Goal: Task Accomplishment & Management: Use online tool/utility

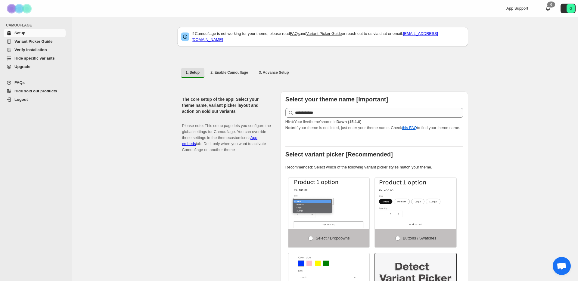
click at [34, 58] on span "Hide specific variants" at bounding box center [34, 58] width 40 height 5
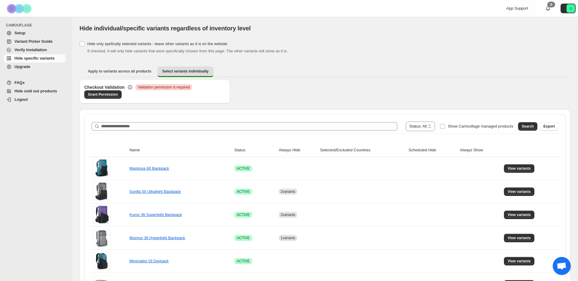
click at [268, 100] on div "Checkout Validation Critical Validation permission is required Grant Permission" at bounding box center [324, 94] width 491 height 30
click at [261, 83] on div "Checkout Validation Critical Validation permission is required Grant Permission" at bounding box center [324, 94] width 491 height 30
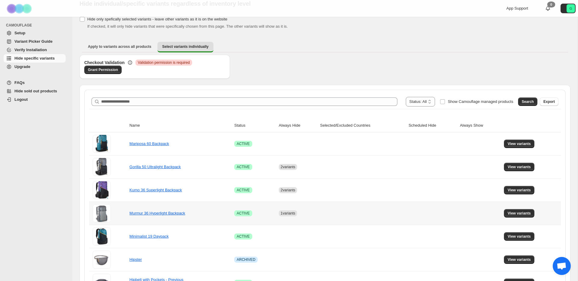
scroll to position [28, 0]
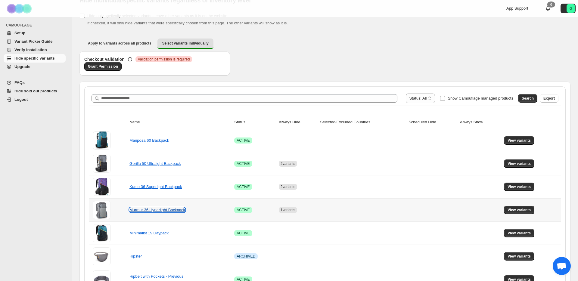
click at [177, 209] on link "Murmur 36 Hyperlight Backpack" at bounding box center [157, 210] width 56 height 5
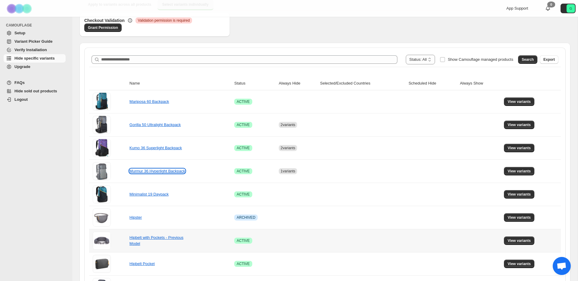
scroll to position [68, 0]
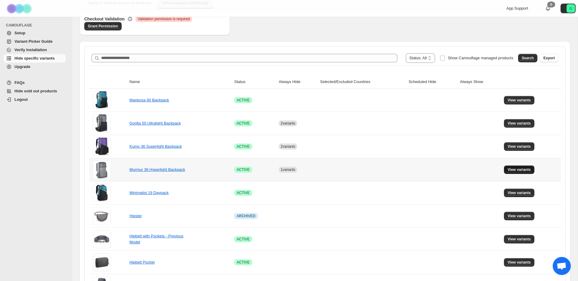
click at [513, 170] on span "View variants" at bounding box center [518, 169] width 23 height 5
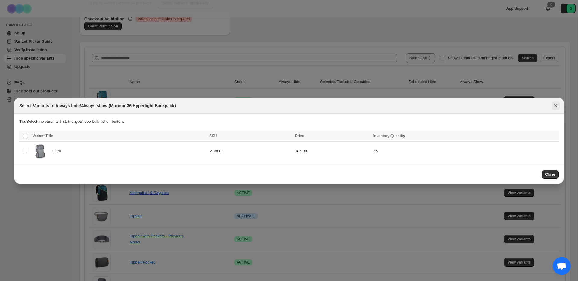
click at [557, 103] on icon "Close" at bounding box center [555, 106] width 6 height 6
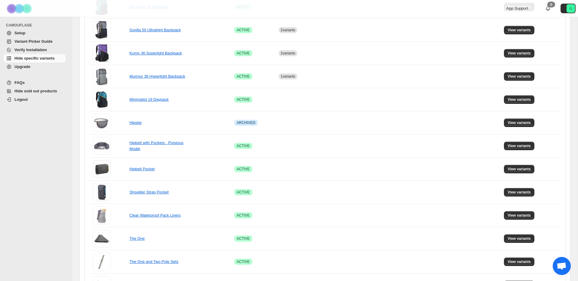
scroll to position [0, 0]
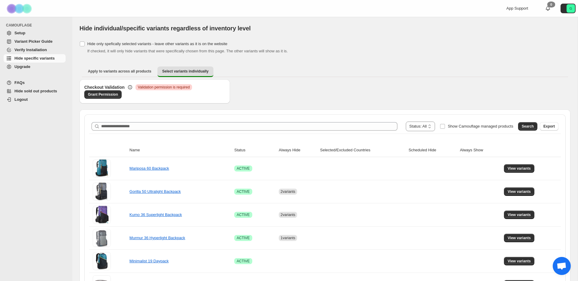
click at [287, 152] on th "Always Hide" at bounding box center [297, 150] width 41 height 14
click at [416, 130] on select "**********" at bounding box center [420, 127] width 29 height 10
click at [526, 129] on button "Search" at bounding box center [527, 126] width 19 height 8
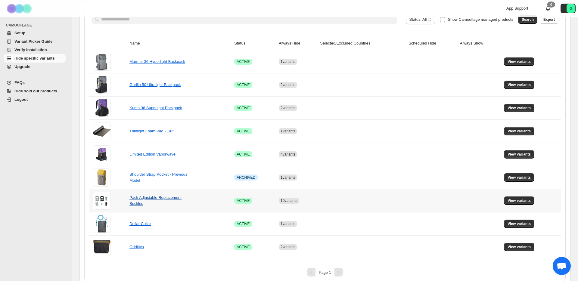
scroll to position [108, 0]
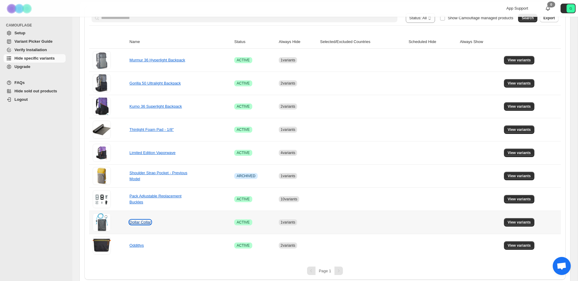
click at [139, 221] on link "Dollar Collar" at bounding box center [140, 222] width 22 height 5
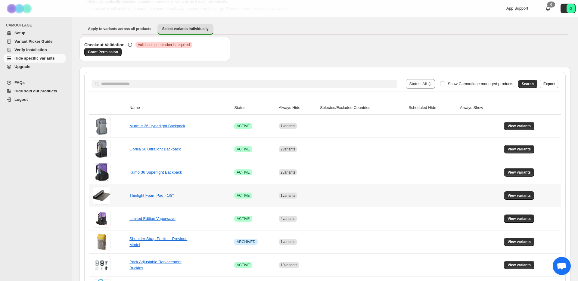
scroll to position [0, 0]
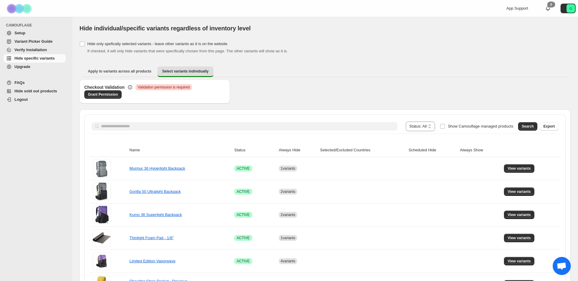
click at [151, 89] on span "Validation permission is required" at bounding box center [164, 87] width 52 height 5
click at [257, 87] on div "Checkout Validation Critical Validation permission is required Grant Permission" at bounding box center [324, 94] width 491 height 30
click at [276, 66] on div "Apply to variants across all products Select variants individually More views A…" at bounding box center [324, 72] width 491 height 16
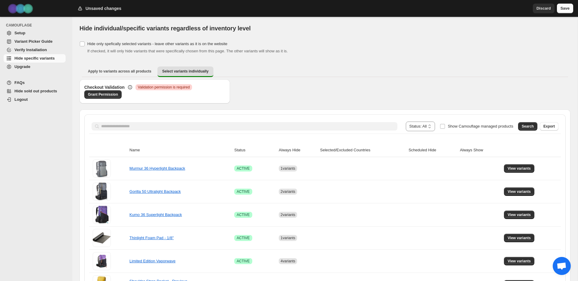
click at [560, 10] on span "Save" at bounding box center [564, 8] width 9 height 6
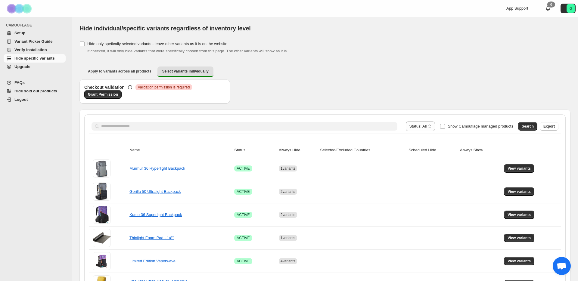
click at [250, 51] on span "If checked, it will only hide variants that were specifically chosen from this …" at bounding box center [187, 51] width 200 height 5
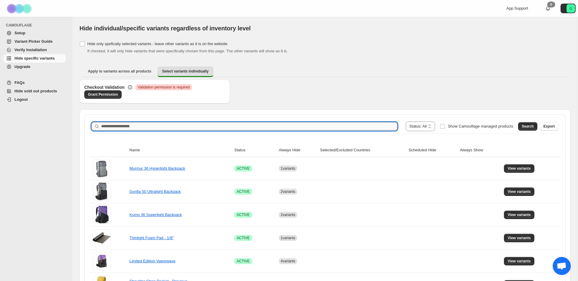
click at [343, 122] on input "Search product name" at bounding box center [249, 126] width 296 height 8
type input "****"
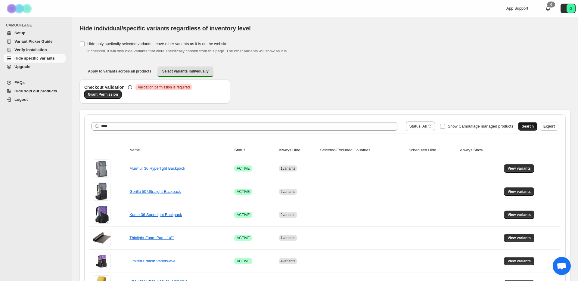
click at [536, 125] on button "Search" at bounding box center [527, 126] width 19 height 8
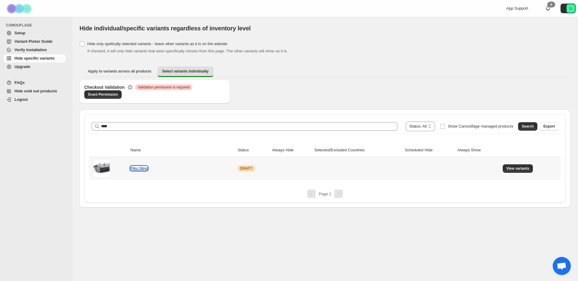
click at [132, 168] on link "Piku Sling" at bounding box center [138, 168] width 17 height 5
click at [264, 67] on ul "Apply to variants across all products Select variants individually More views" at bounding box center [325, 71] width 486 height 11
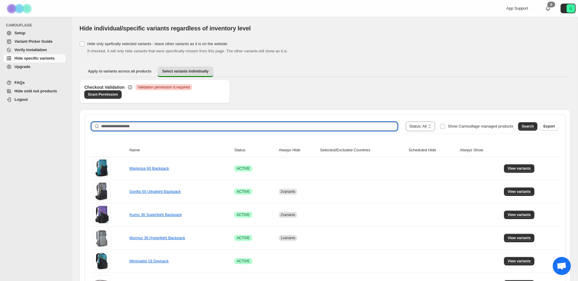
click at [310, 127] on input "Search product name" at bounding box center [249, 126] width 296 height 8
type input "****"
click at [528, 127] on span "Search" at bounding box center [527, 126] width 12 height 5
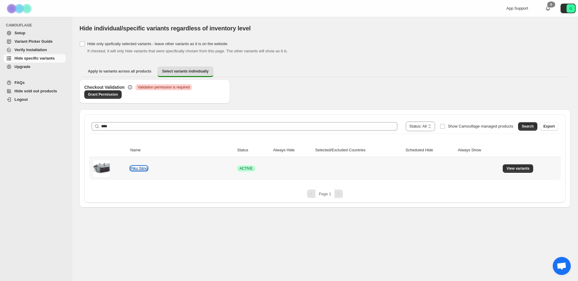
click at [140, 169] on link "Piku Sling" at bounding box center [138, 168] width 17 height 5
click at [517, 169] on span "View variants" at bounding box center [517, 168] width 23 height 5
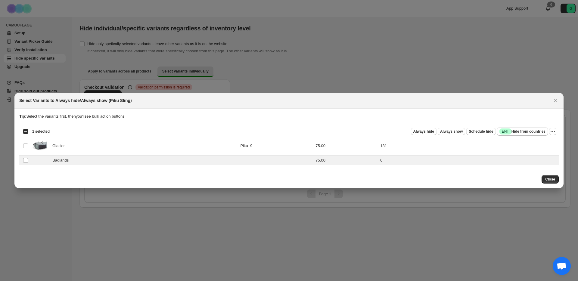
click at [426, 128] on div "Always hide Always show Schedule hide Success ENT Hide from countries" at bounding box center [300, 131] width 493 height 8
click at [426, 128] on button "Always hide" at bounding box center [424, 131] width 26 height 7
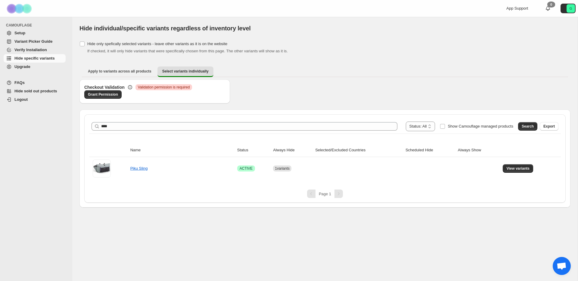
click at [406, 67] on ul "Apply to variants across all products Select variants individually More views" at bounding box center [325, 71] width 486 height 11
click at [516, 171] on span "View variants" at bounding box center [517, 168] width 23 height 5
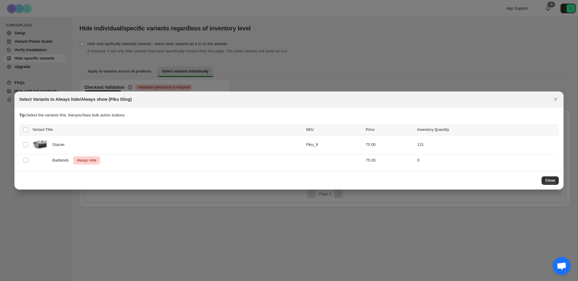
click at [270, 263] on div at bounding box center [289, 140] width 578 height 281
